Goal: Task Accomplishment & Management: Use online tool/utility

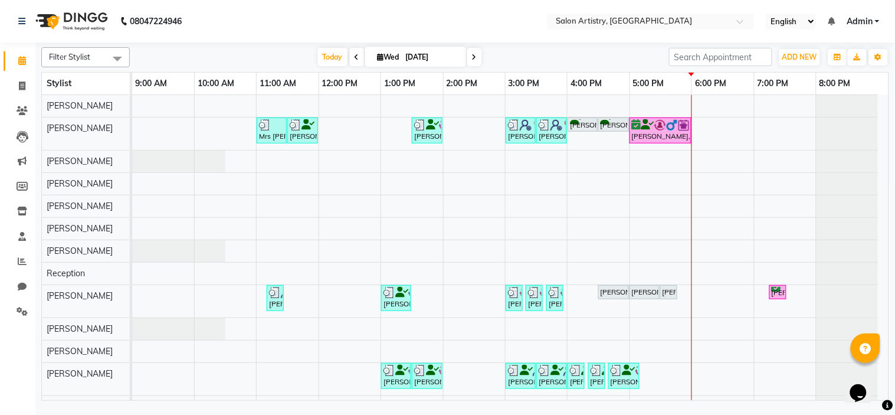
scroll to position [94, 0]
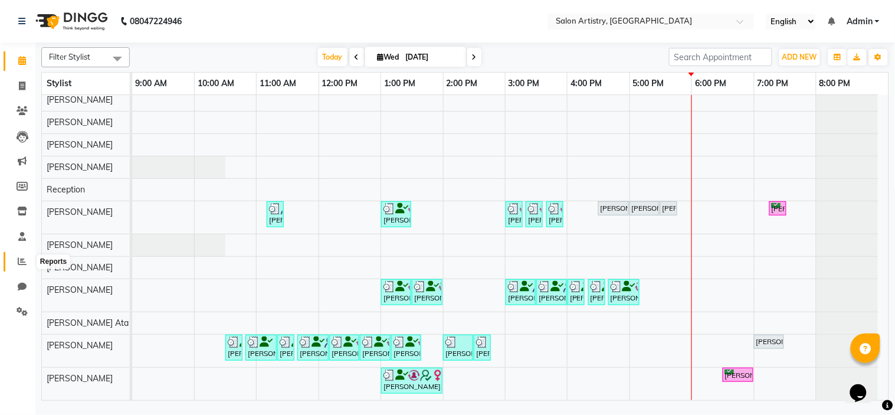
click at [20, 258] on icon at bounding box center [22, 261] width 9 height 9
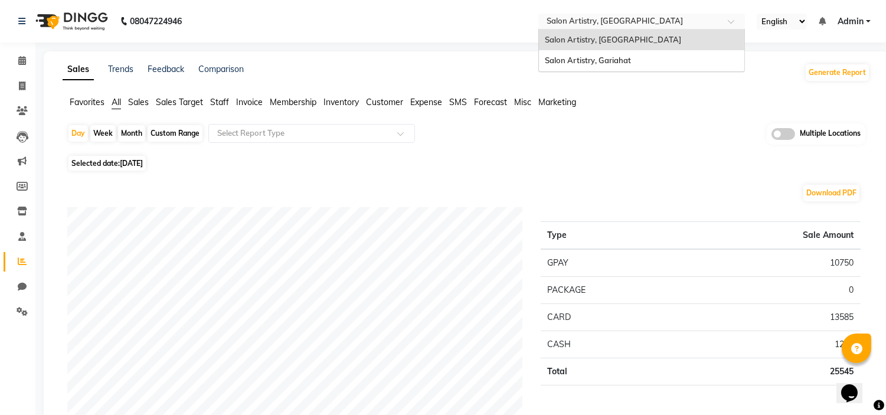
click at [569, 24] on input "text" at bounding box center [629, 23] width 171 height 12
click at [587, 58] on span "Salon Artistry, Gariahat" at bounding box center [588, 59] width 86 height 9
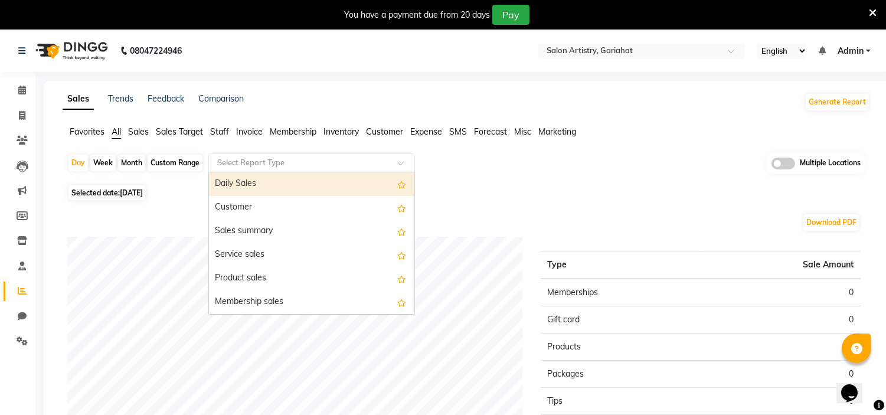
click at [246, 172] on ng-select "Select Report Type Daily Sales Customer Sales summary Service sales Product sal…" at bounding box center [311, 162] width 207 height 19
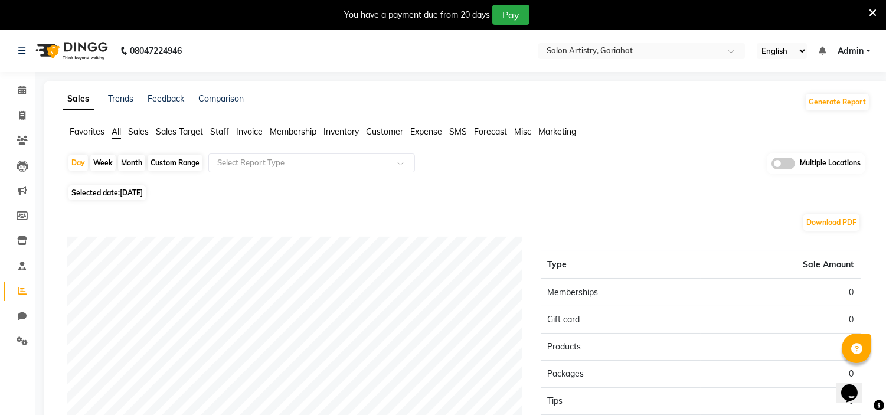
click at [217, 132] on span "Staff" at bounding box center [219, 131] width 19 height 11
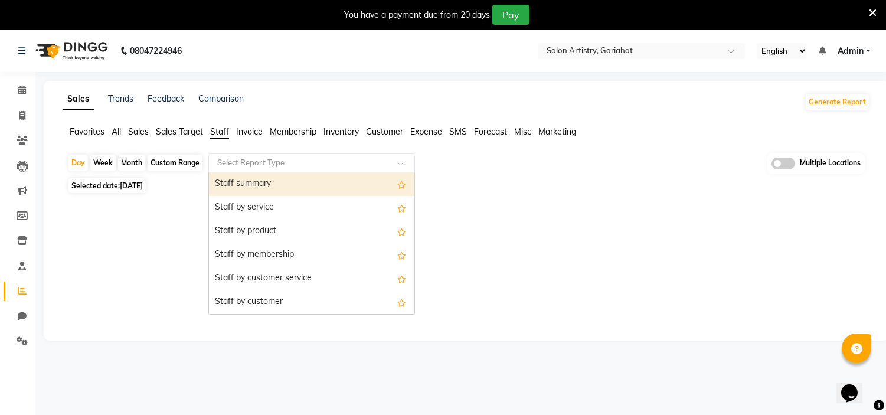
click at [273, 155] on div "Select Report Type" at bounding box center [311, 162] width 207 height 19
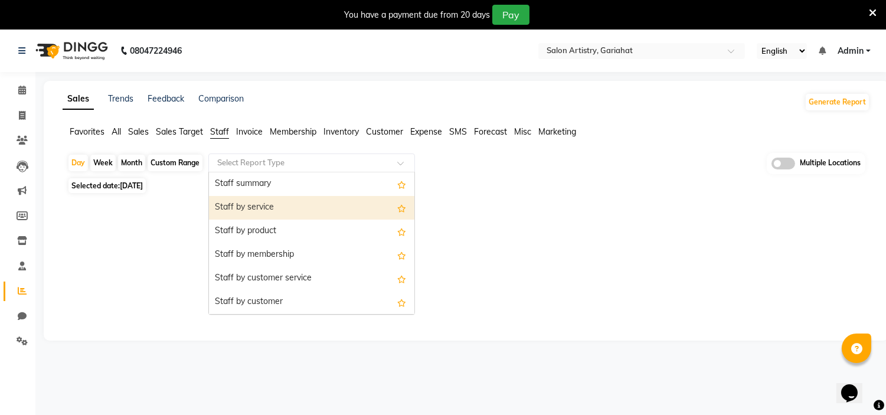
click at [288, 204] on div "Staff by service" at bounding box center [311, 208] width 205 height 24
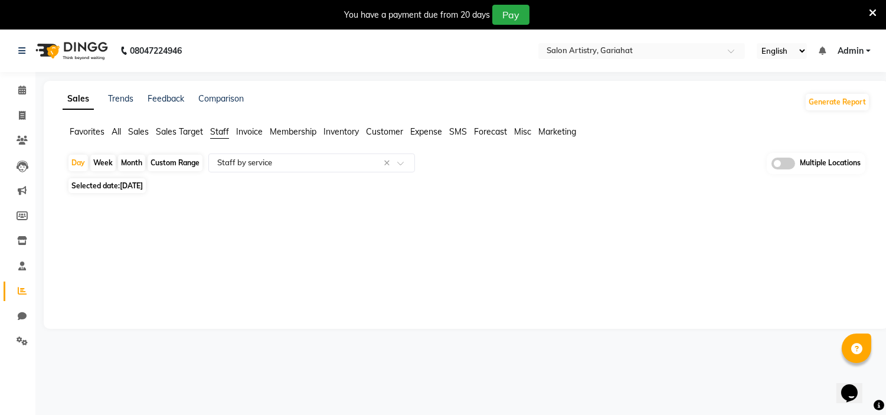
click at [170, 158] on div "Custom Range" at bounding box center [175, 163] width 55 height 17
select select "9"
select select "2025"
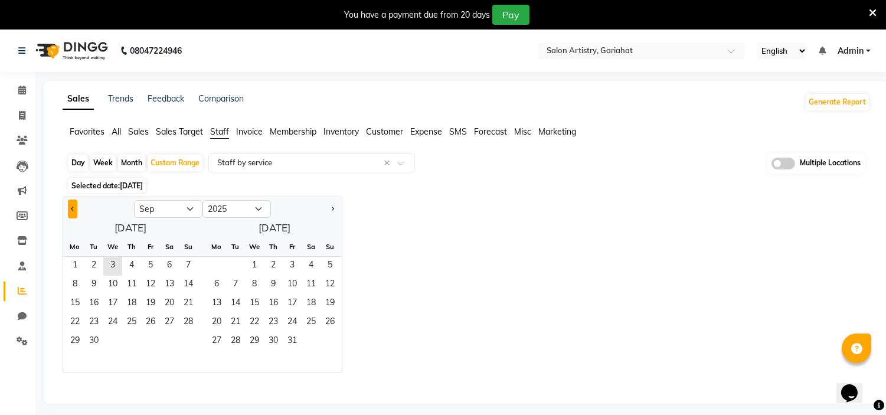
click at [71, 209] on span "Previous month" at bounding box center [73, 208] width 4 height 4
select select "8"
click at [152, 266] on span "1" at bounding box center [150, 266] width 19 height 19
click at [190, 341] on span "31" at bounding box center [188, 341] width 19 height 19
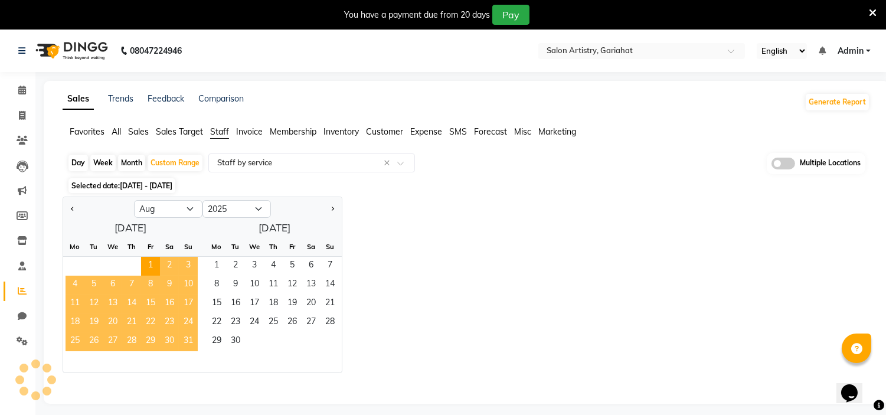
select select "full_report"
select select "csv"
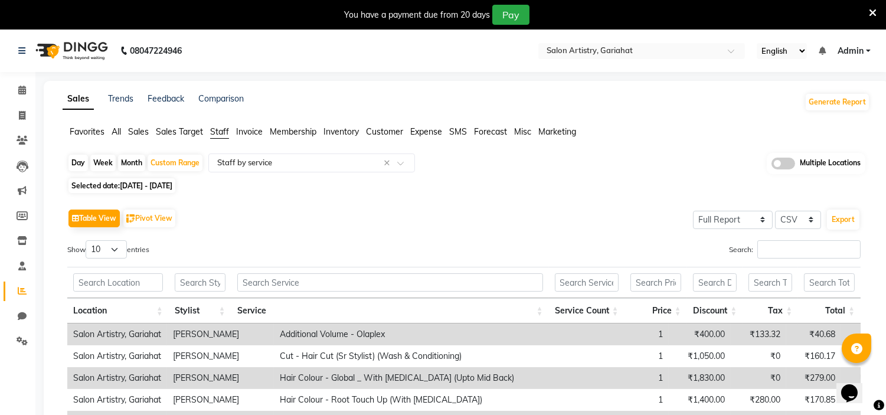
click at [572, 233] on div "Table View Pivot View Select Full Report Filtered Report Select CSV PDF Export …" at bounding box center [463, 399] width 793 height 386
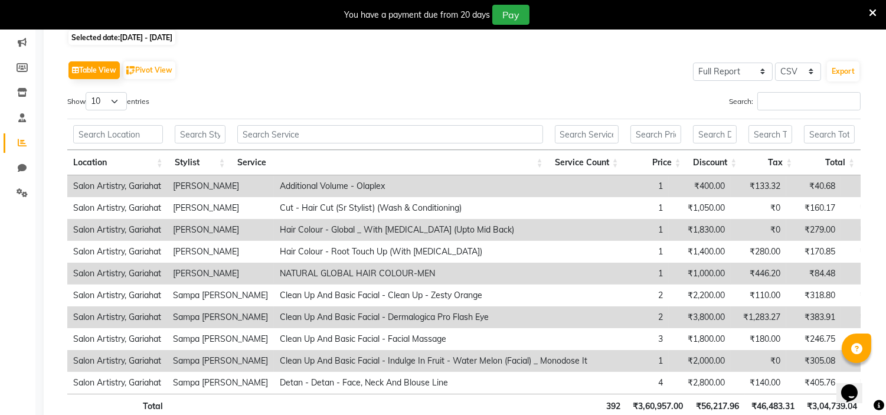
scroll to position [131, 0]
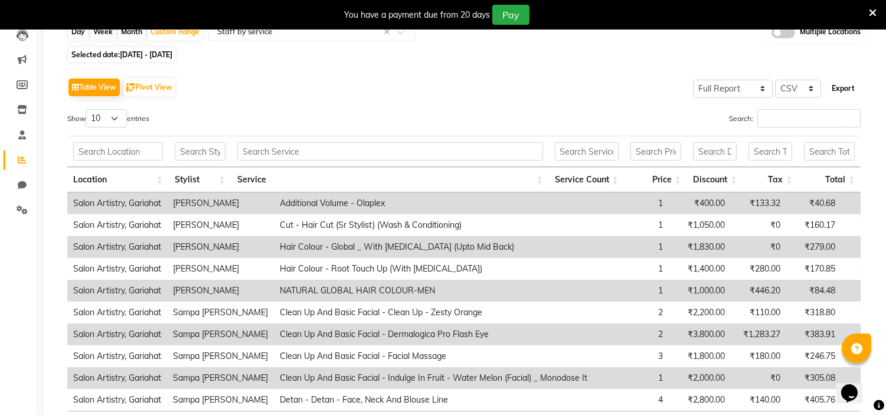
click at [845, 85] on button "Export" at bounding box center [843, 88] width 32 height 20
click at [557, 110] on div "Search:" at bounding box center [667, 120] width 388 height 23
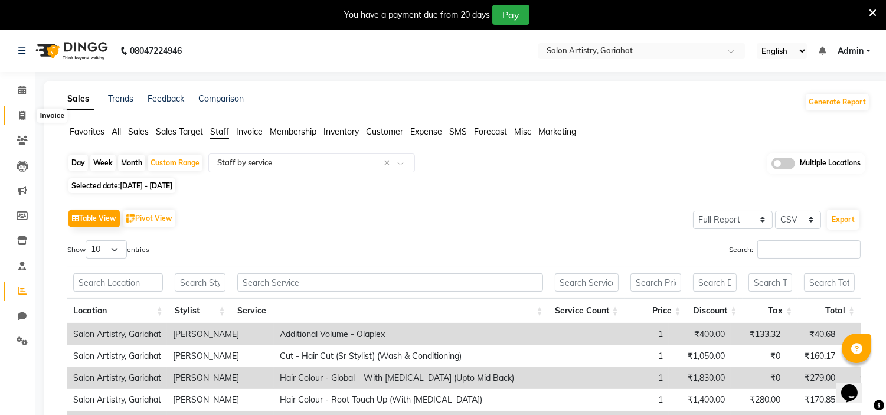
click at [25, 120] on span at bounding box center [22, 116] width 21 height 14
select select "service"
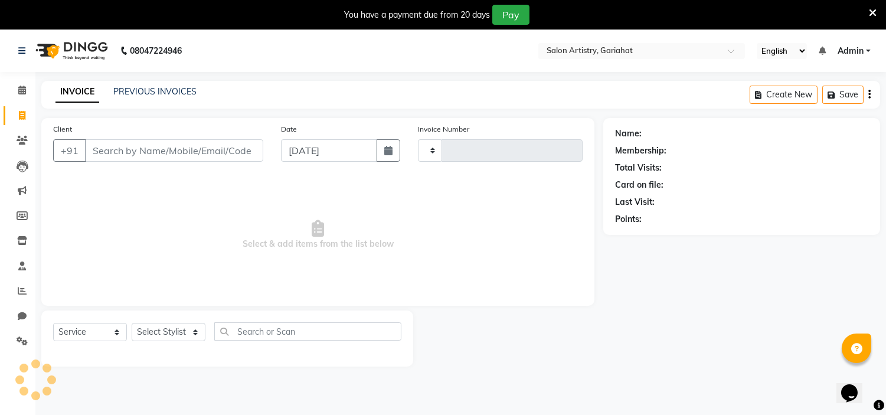
scroll to position [30, 0]
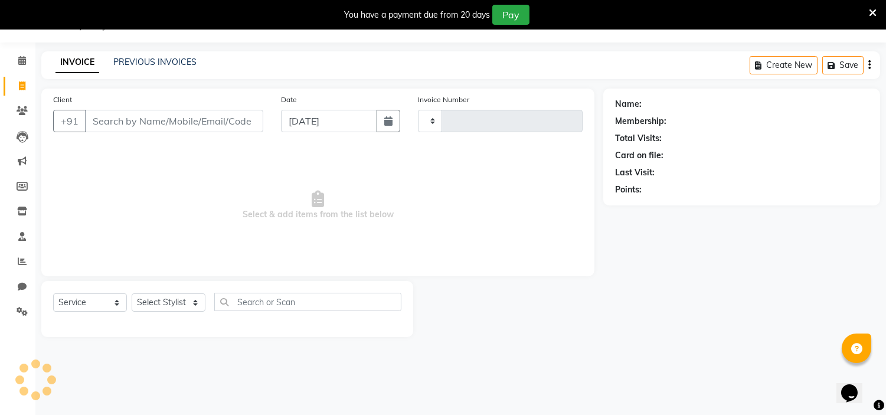
type input "0704"
select select "8368"
click at [173, 302] on select "Select Stylist Aditya Saha Debolina Irshad Khan Puja Debnath Ram Singh REKHA Ri…" at bounding box center [169, 302] width 74 height 18
select select "82196"
click at [132, 294] on select "Select Stylist Aditya Saha Debolina Irshad Khan Puja Debnath Ram Singh REKHA Ri…" at bounding box center [169, 302] width 74 height 18
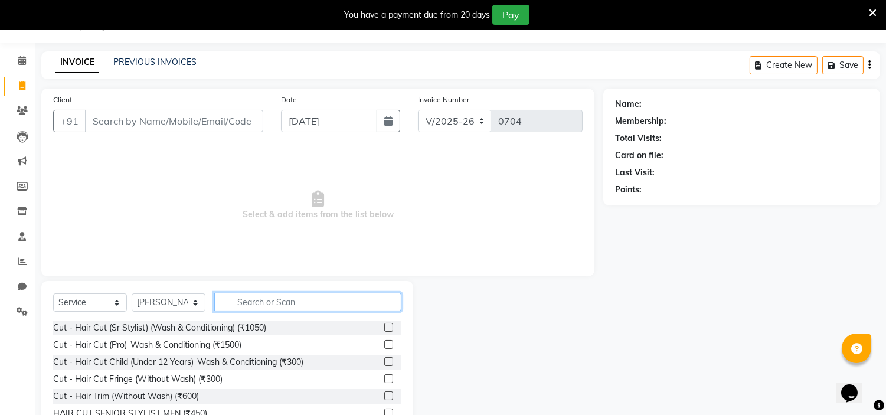
click at [314, 304] on input "text" at bounding box center [307, 302] width 187 height 18
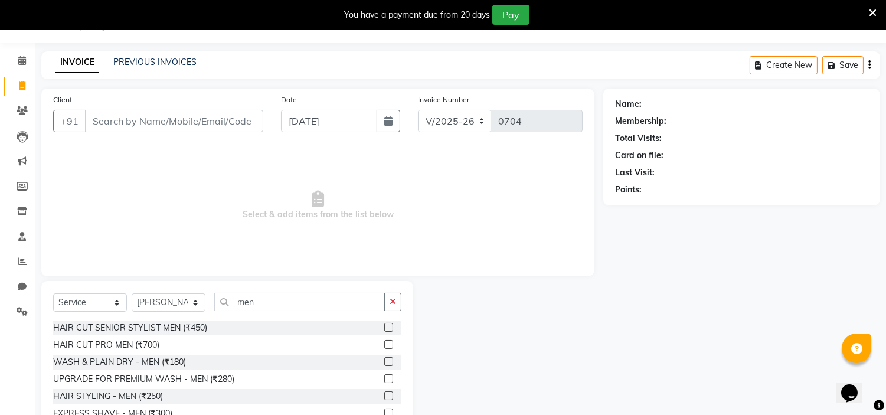
click at [453, 363] on div at bounding box center [508, 368] width 190 height 174
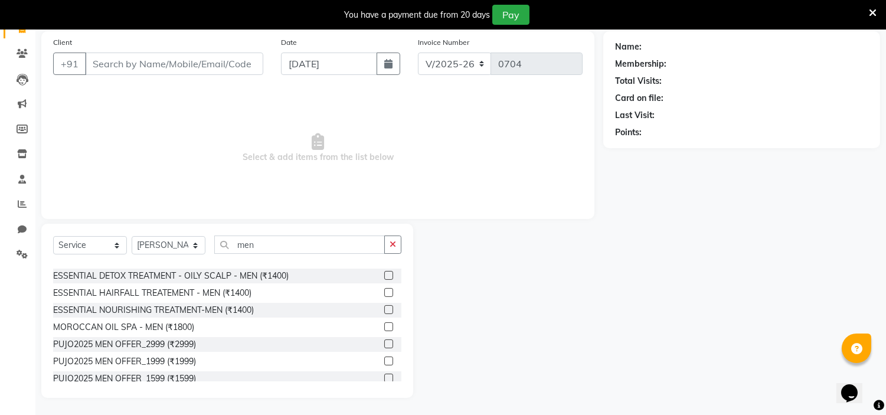
scroll to position [603, 0]
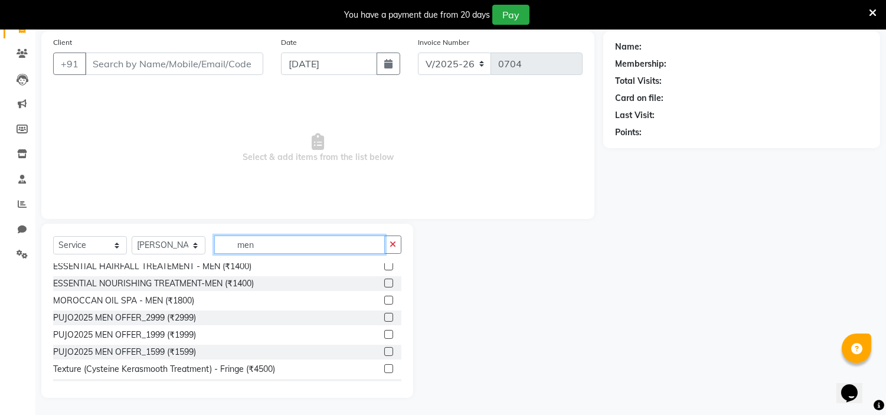
click at [275, 238] on input "men" at bounding box center [299, 244] width 171 height 18
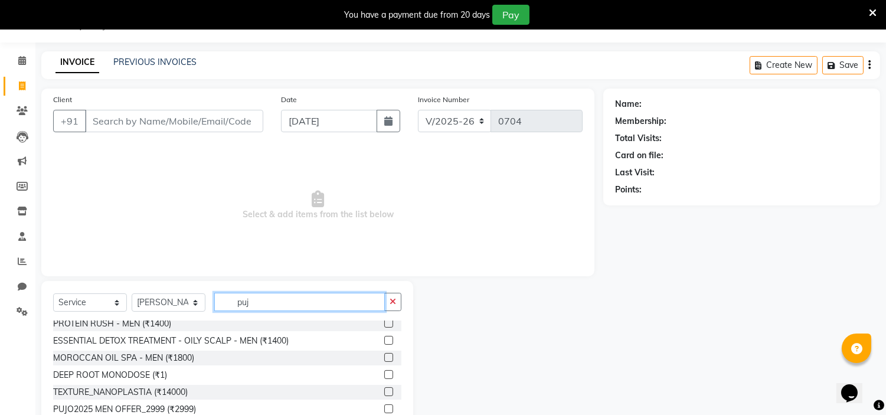
scroll to position [0, 0]
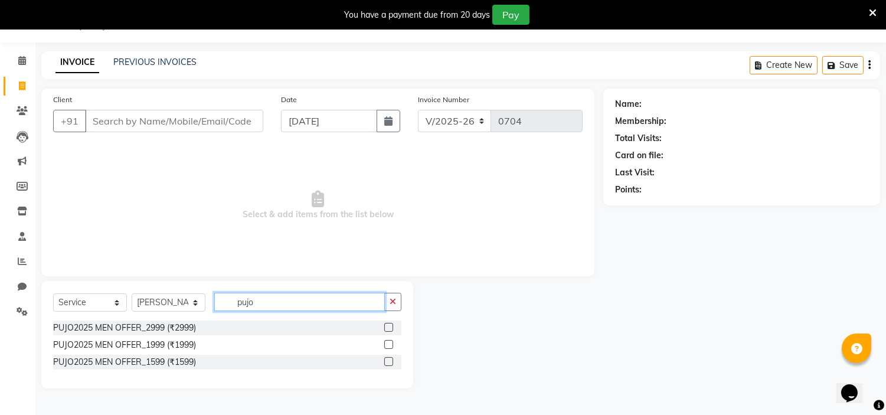
type input "pujo"
click at [571, 303] on div at bounding box center [508, 334] width 190 height 107
click at [529, 301] on div at bounding box center [508, 334] width 190 height 107
click at [24, 266] on icon at bounding box center [22, 261] width 9 height 9
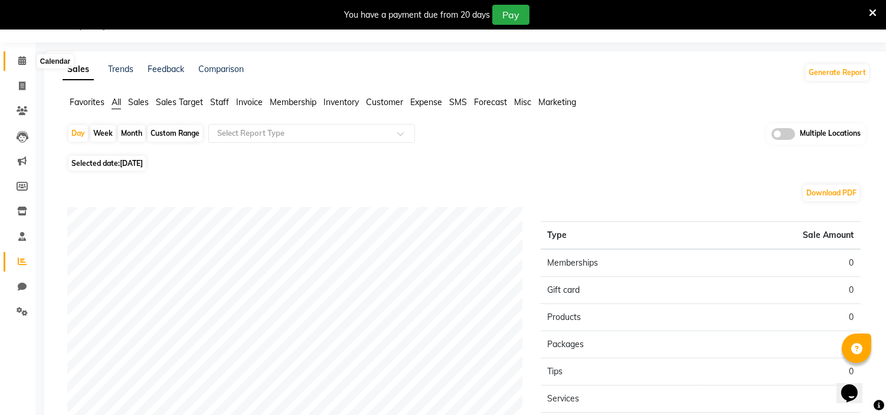
click at [21, 61] on icon at bounding box center [22, 60] width 8 height 9
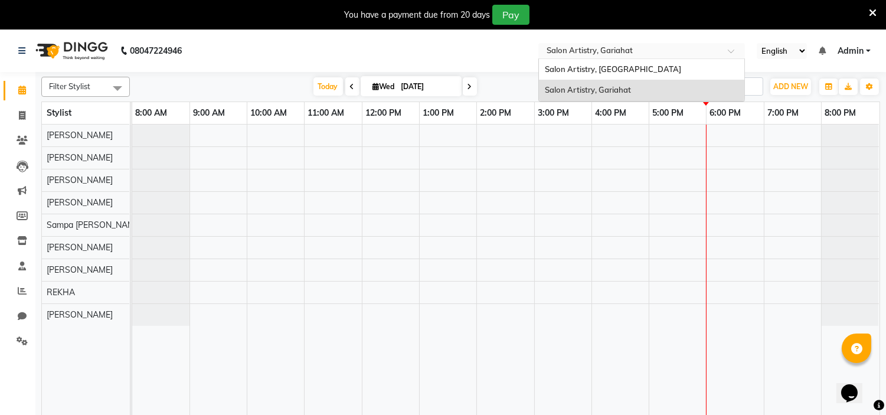
click at [664, 48] on input "text" at bounding box center [629, 52] width 171 height 12
click at [640, 68] on span "Salon Artistry, Middleton Street" at bounding box center [613, 68] width 136 height 9
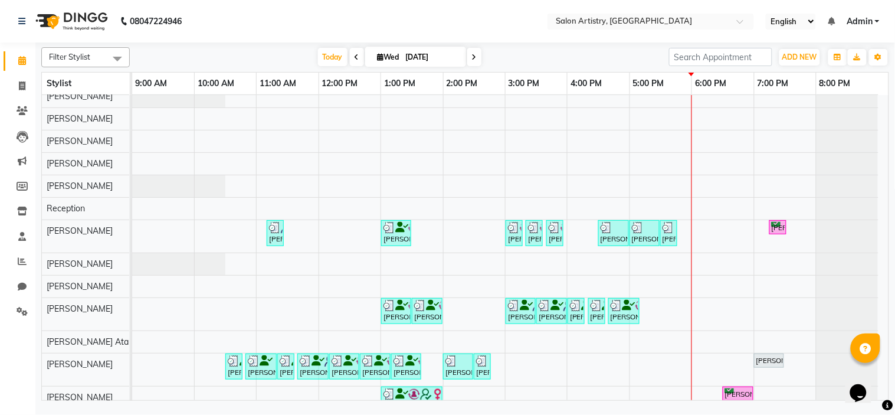
scroll to position [94, 0]
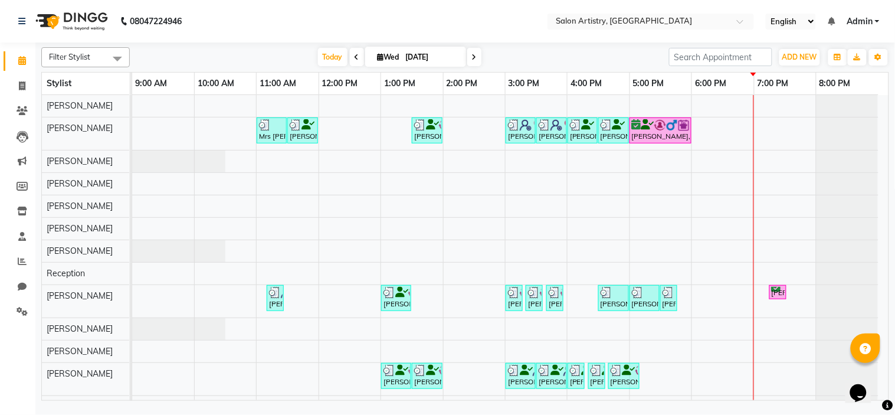
click at [878, 372] on div "Opens Chat This icon Opens the chat window." at bounding box center [864, 372] width 28 height 0
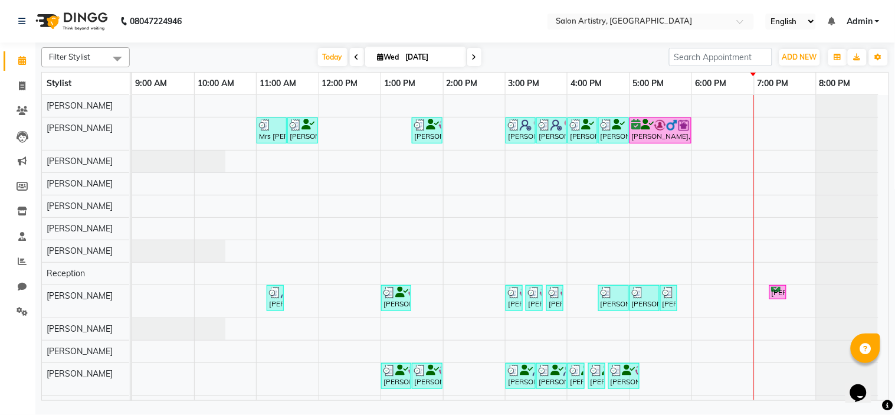
click at [878, 372] on div "Opens Chat This icon Opens the chat window." at bounding box center [864, 372] width 28 height 0
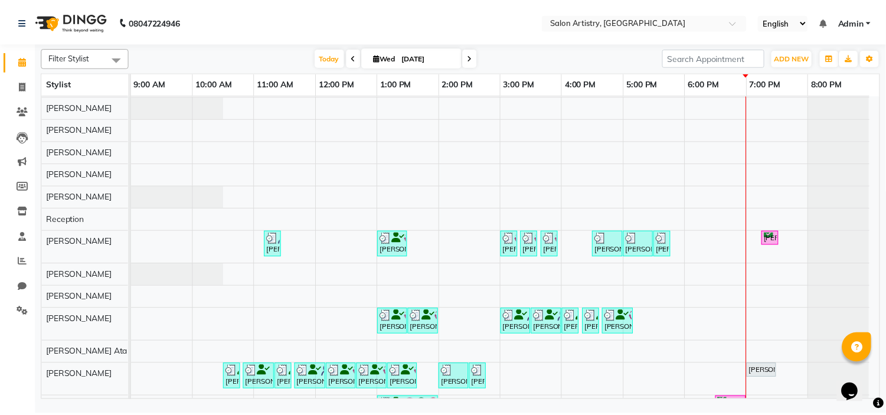
scroll to position [94, 0]
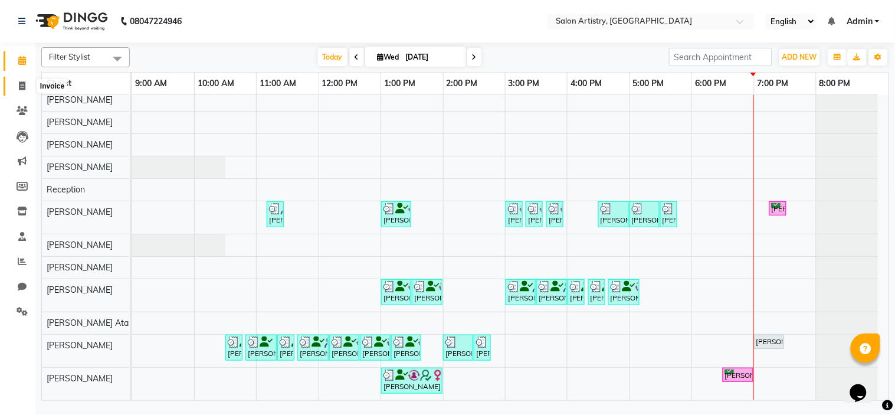
click at [21, 85] on icon at bounding box center [22, 85] width 6 height 9
select select "8285"
select select "service"
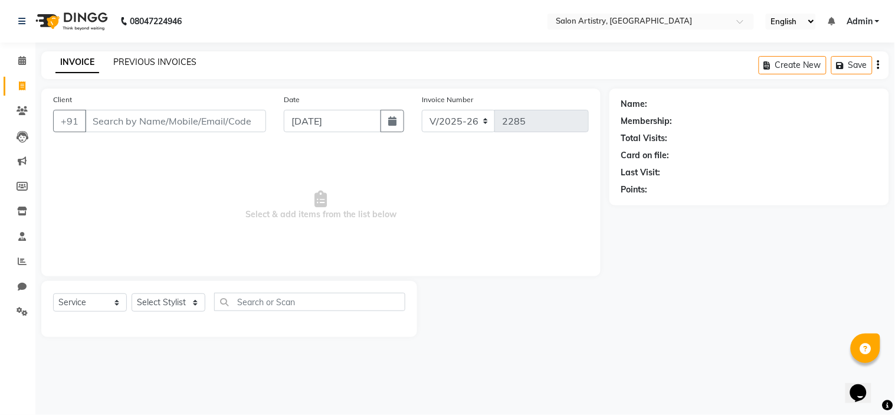
click at [158, 63] on link "PREVIOUS INVOICES" at bounding box center [154, 62] width 83 height 11
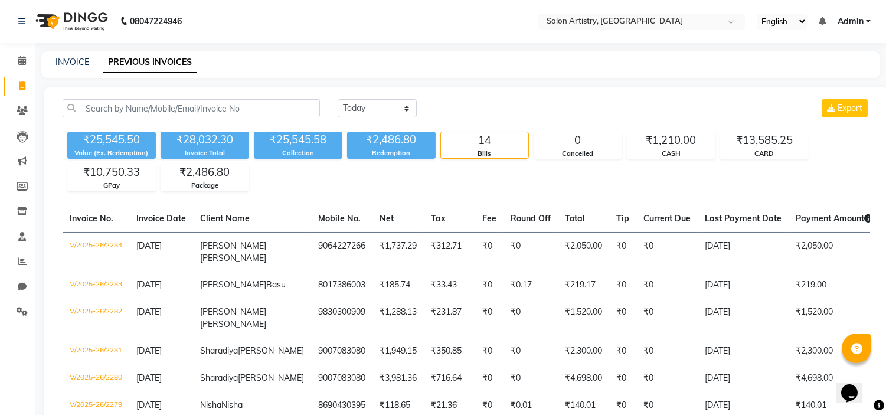
click at [323, 181] on div "₹25,545.50 Value (Ex. Redemption) ₹28,032.30 Invoice Total ₹25,545.58 Collectio…" at bounding box center [466, 159] width 807 height 64
click at [21, 65] on icon at bounding box center [22, 60] width 8 height 9
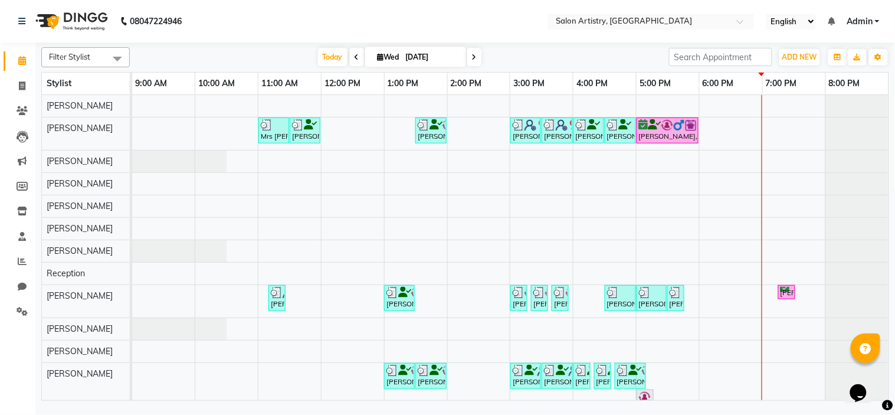
scroll to position [111, 0]
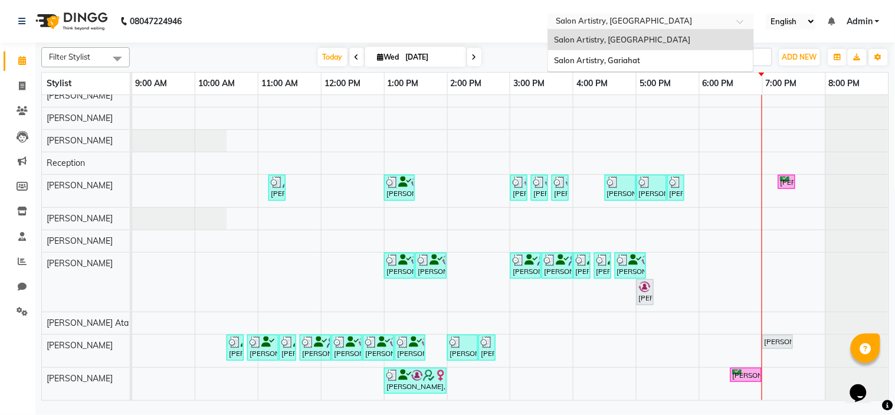
click at [633, 24] on input "text" at bounding box center [639, 23] width 171 height 12
click at [636, 66] on div "Salon Artistry, Gariahat" at bounding box center [650, 60] width 205 height 21
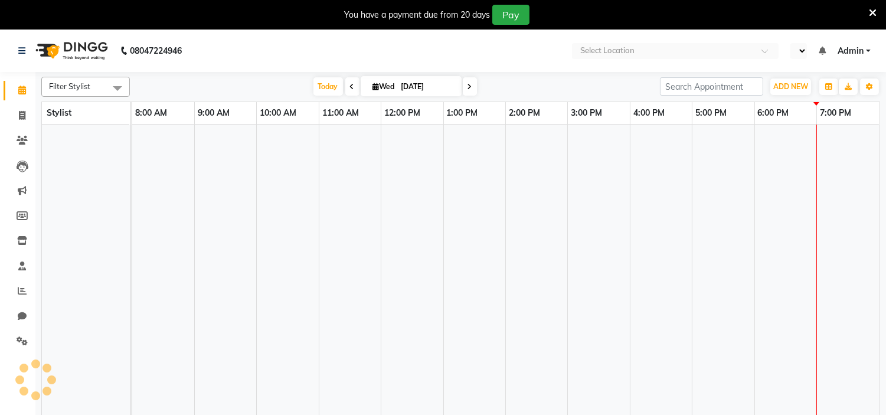
select select "en"
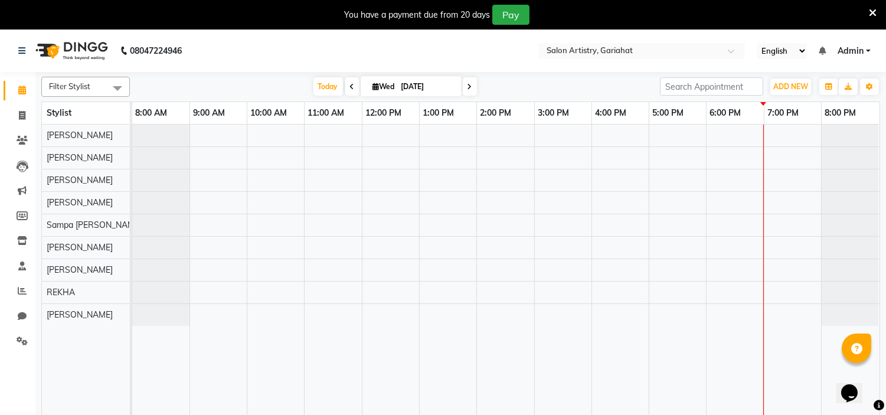
click at [470, 89] on span at bounding box center [470, 86] width 14 height 18
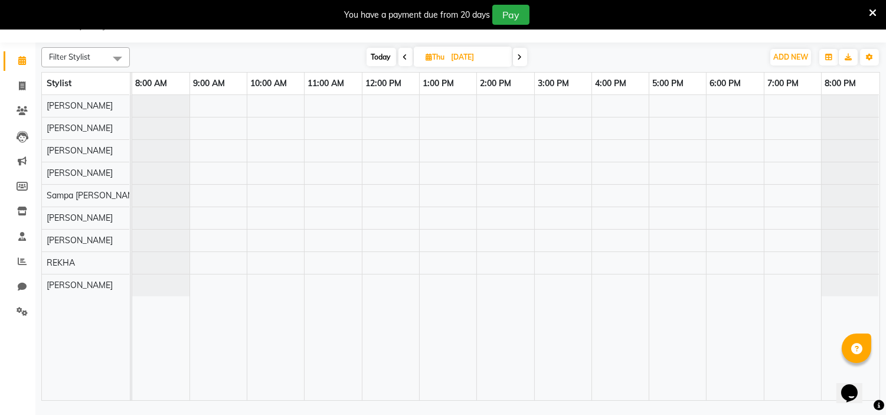
click at [522, 57] on icon at bounding box center [520, 57] width 5 height 7
click at [407, 58] on icon at bounding box center [407, 57] width 5 height 7
click at [407, 58] on span at bounding box center [405, 57] width 14 height 18
type input "[DATE]"
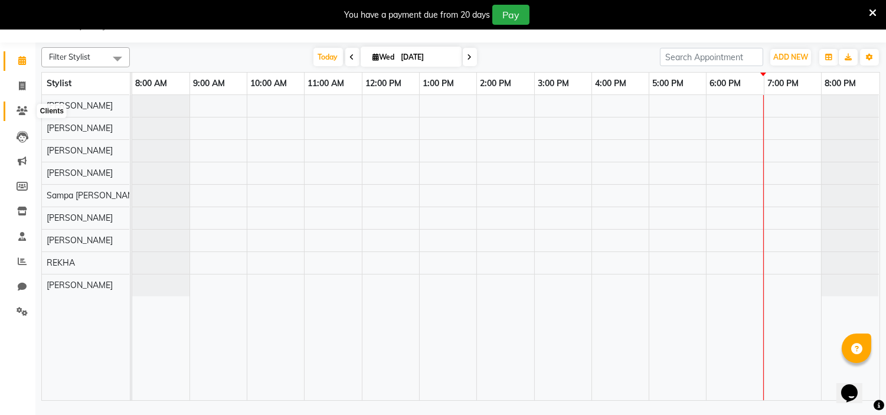
click at [20, 110] on icon at bounding box center [22, 110] width 11 height 9
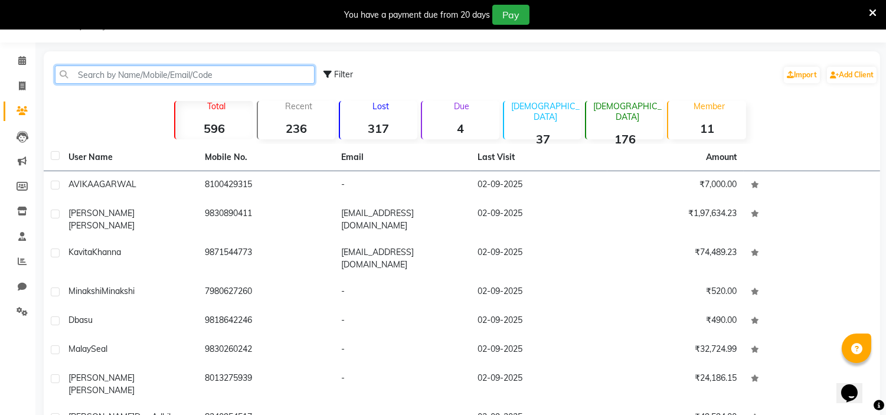
click at [112, 71] on input "text" at bounding box center [185, 75] width 260 height 18
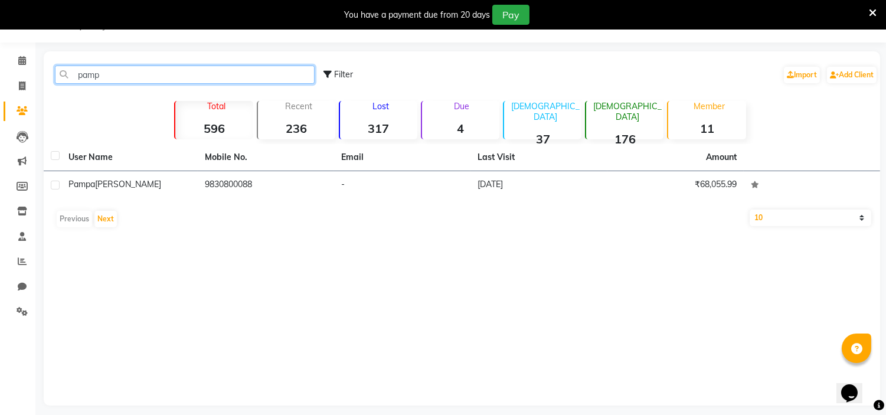
type input "pamp"
